Goal: Information Seeking & Learning: Learn about a topic

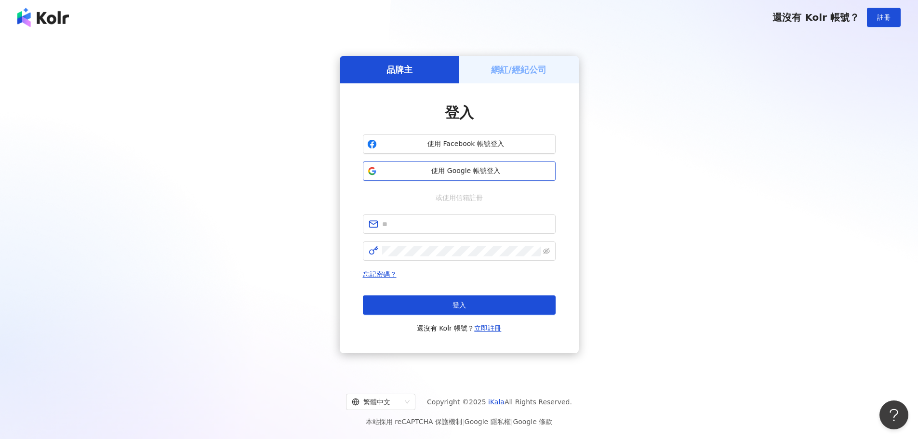
click at [444, 172] on span "使用 Google 帳號登入" at bounding box center [466, 171] width 171 height 10
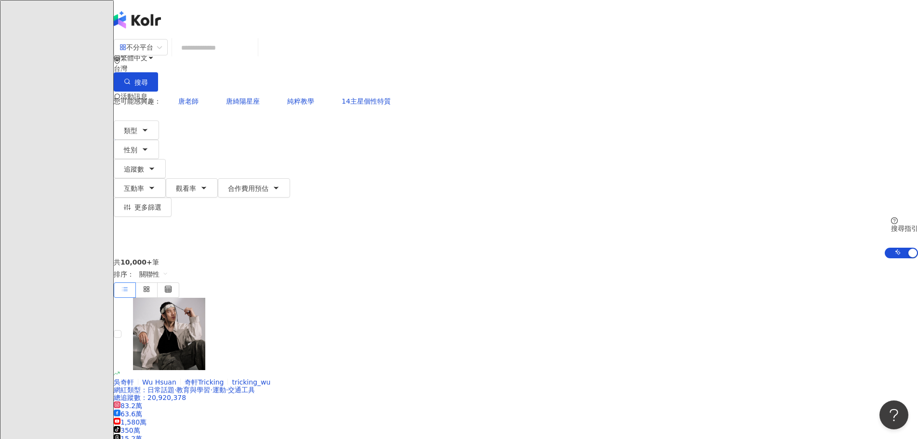
click at [254, 57] on input "search" at bounding box center [215, 48] width 78 height 18
type input "**********"
click at [158, 72] on button "搜尋" at bounding box center [136, 81] width 44 height 19
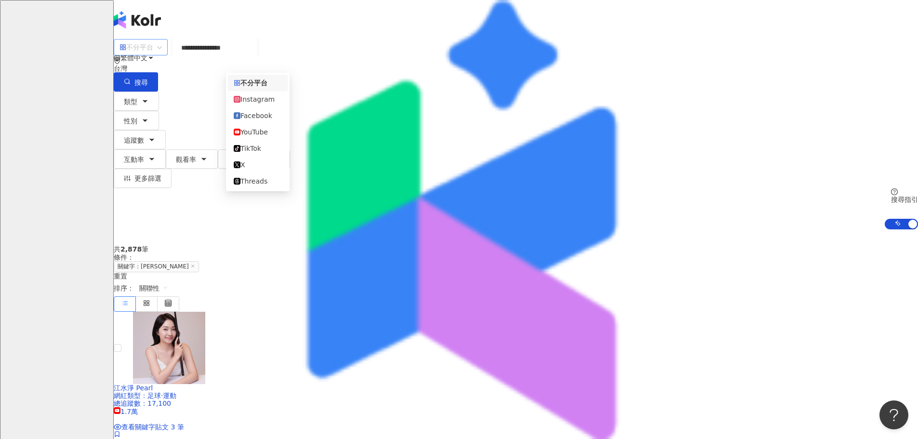
click at [153, 55] on div "不分平台" at bounding box center [136, 47] width 34 height 15
click at [261, 105] on div "Instagram" at bounding box center [258, 99] width 48 height 11
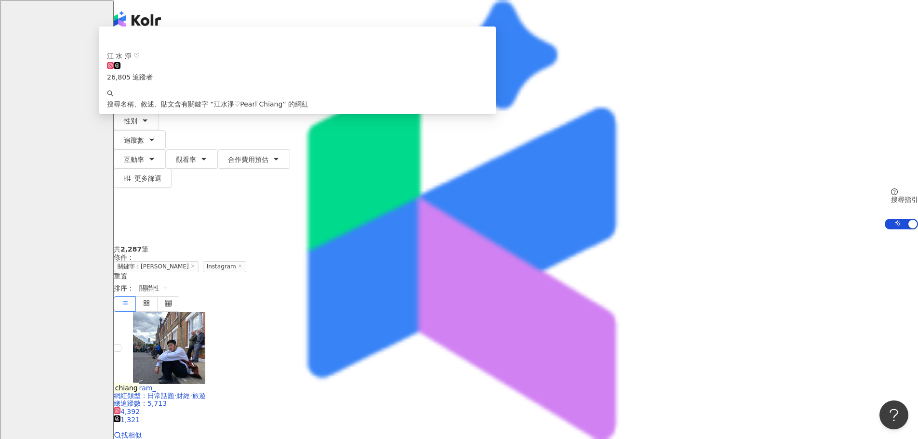
scroll to position [0, 0]
drag, startPoint x: 331, startPoint y: 56, endPoint x: 419, endPoint y: 64, distance: 89.0
click at [261, 57] on input "**********" at bounding box center [222, 48] width 78 height 18
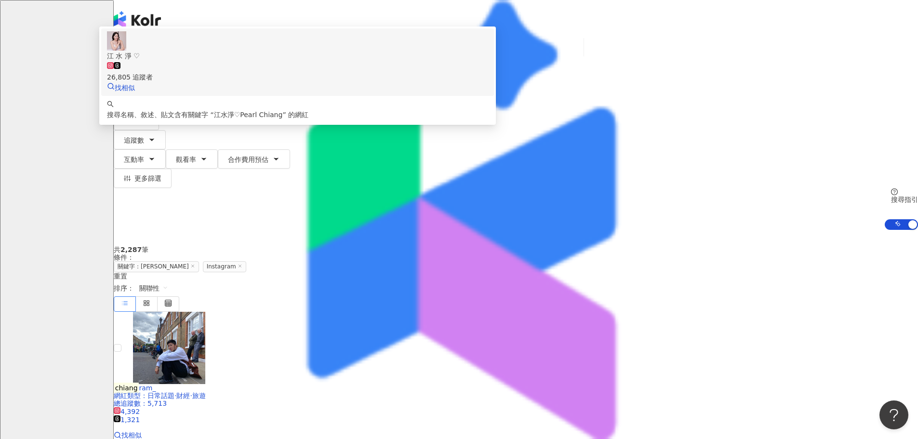
click at [418, 61] on span "江 水 淨 ♡" at bounding box center [297, 56] width 381 height 11
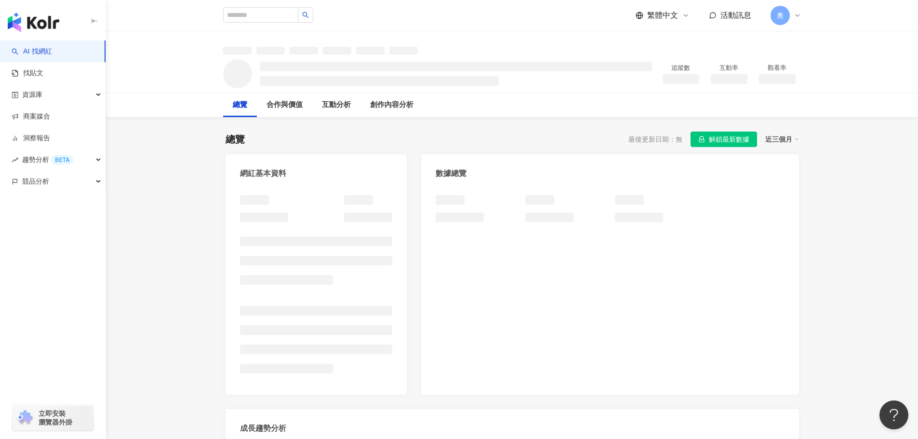
click at [735, 138] on span "解鎖最新數據" at bounding box center [729, 139] width 40 height 15
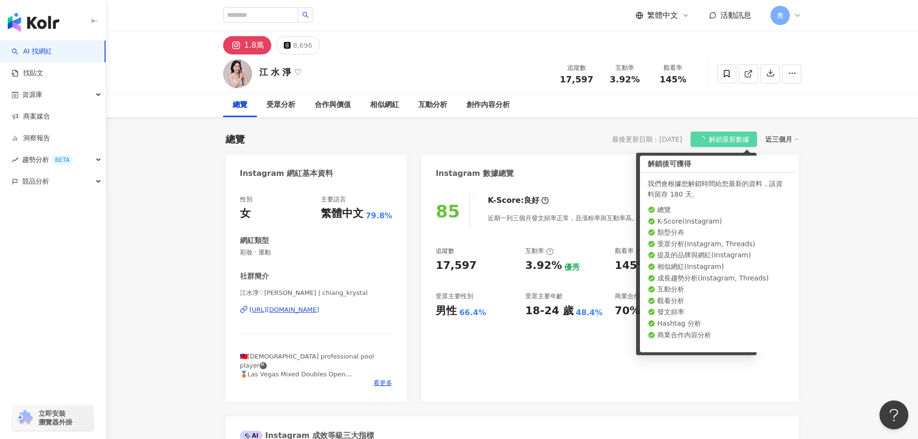
click at [491, 172] on div "Instagram 數據總覽" at bounding box center [475, 173] width 78 height 11
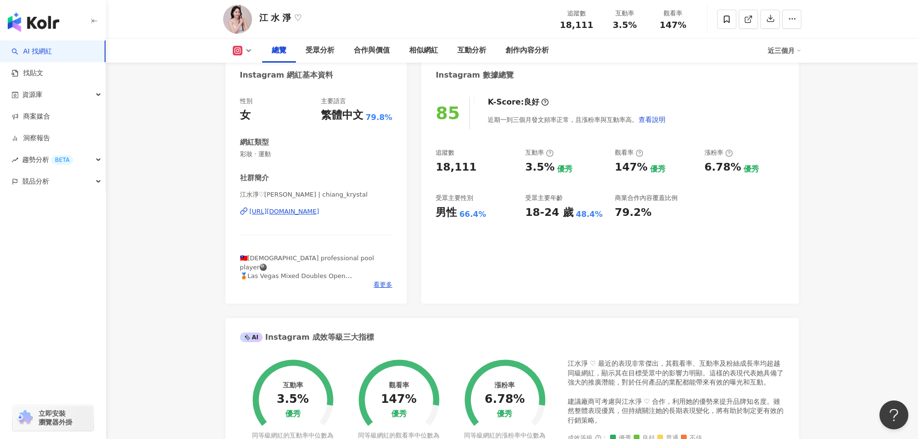
scroll to position [48, 0]
